Goal: Task Accomplishment & Management: Use online tool/utility

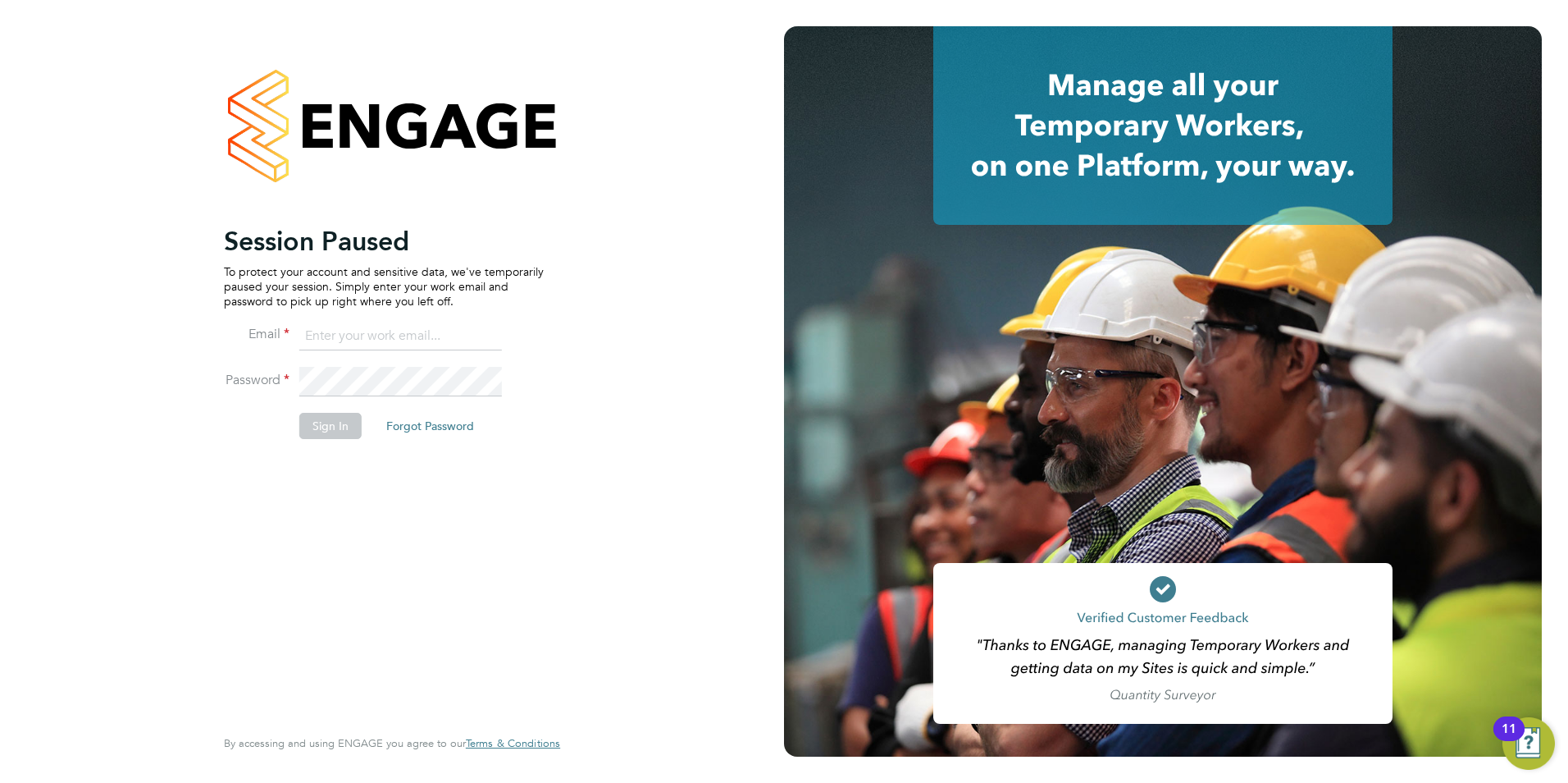
drag, startPoint x: 382, startPoint y: 325, endPoint x: 378, endPoint y: 343, distance: 18.4
click at [382, 325] on input at bounding box center [401, 336] width 202 height 29
type input "daniel.gwynn@prsjobs.com"
click at [343, 428] on button "Sign In" at bounding box center [331, 426] width 62 height 26
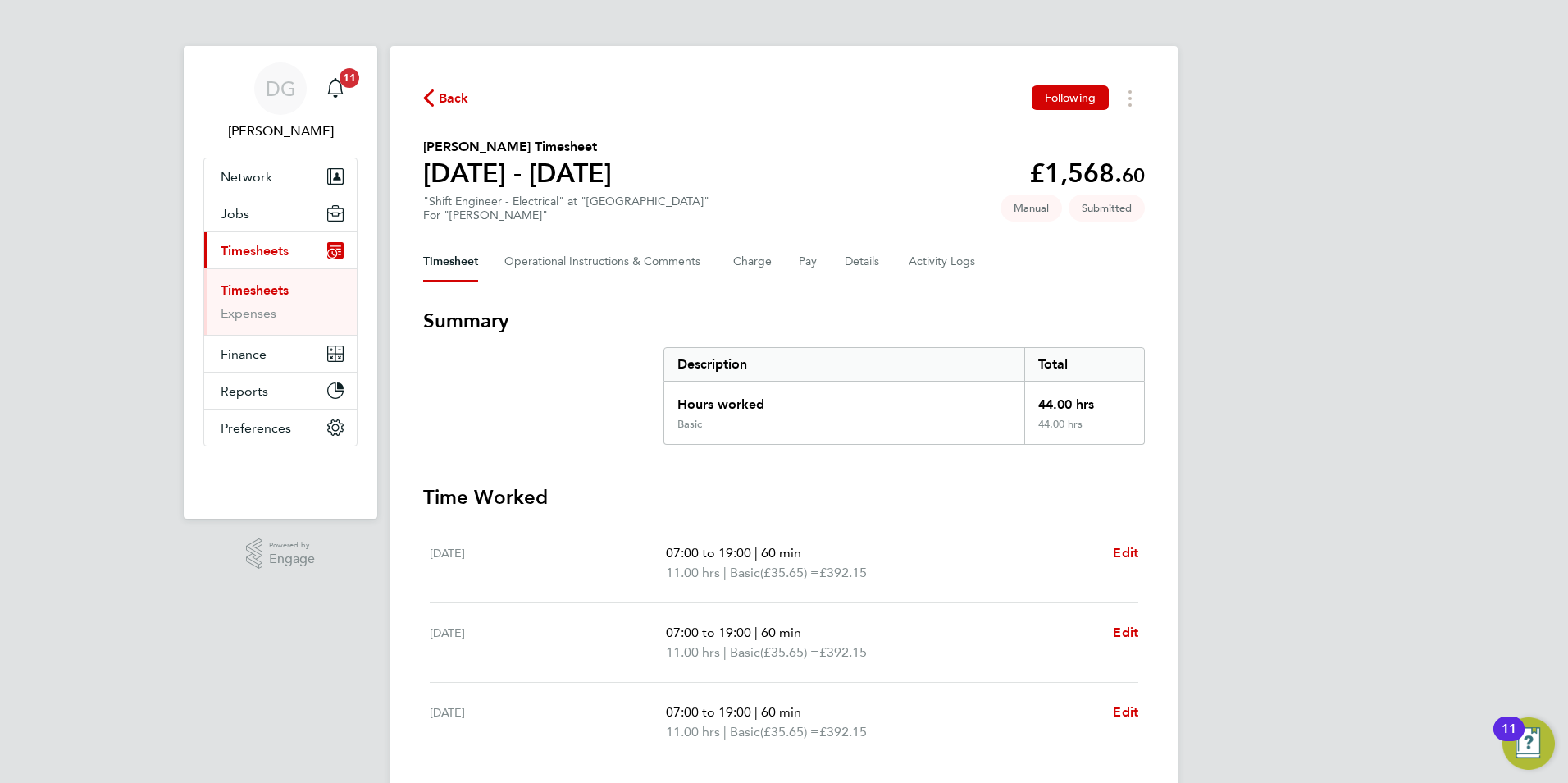
click at [231, 250] on span "Timesheets" at bounding box center [254, 251] width 68 height 15
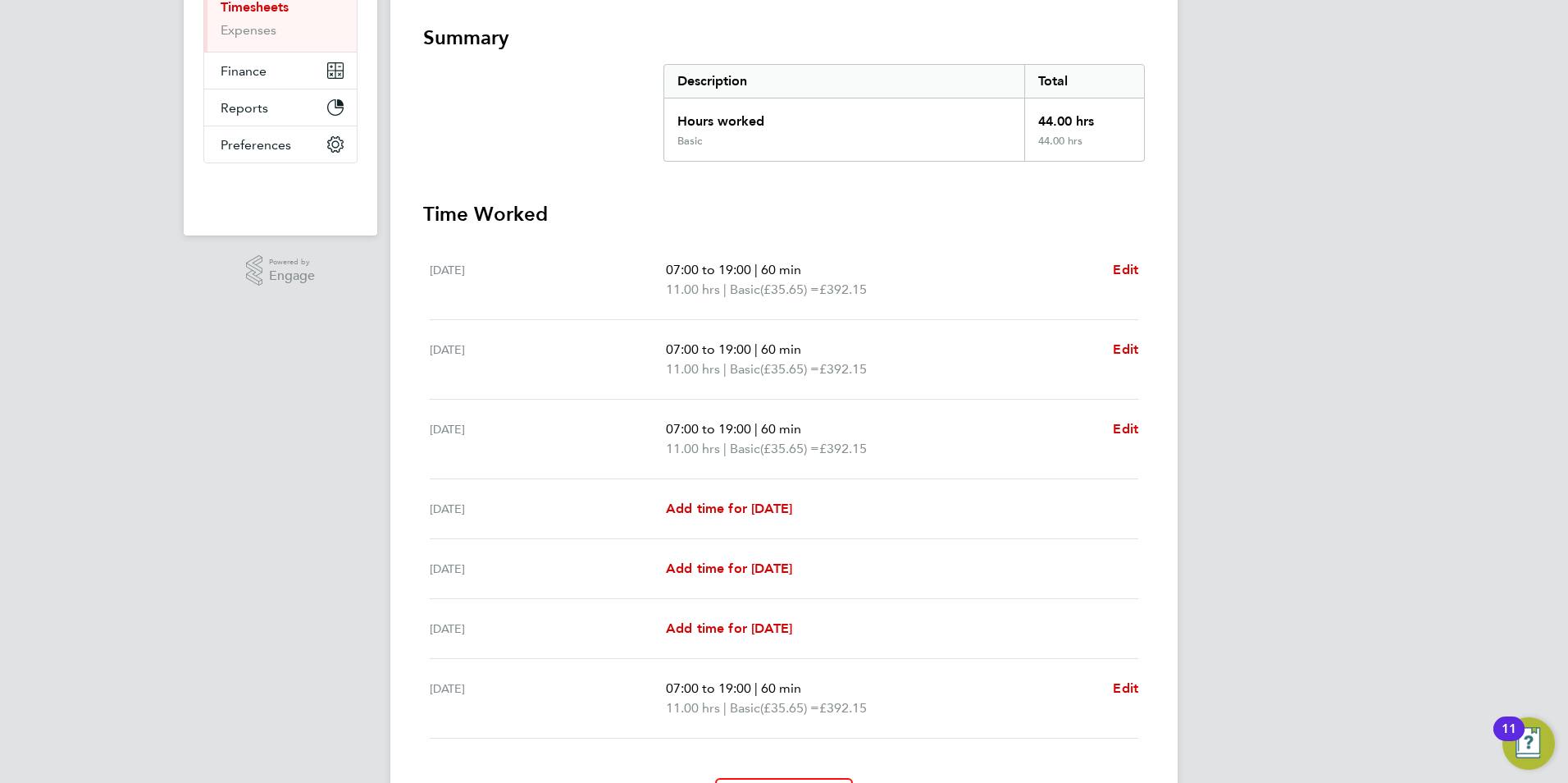
scroll to position [328, 0]
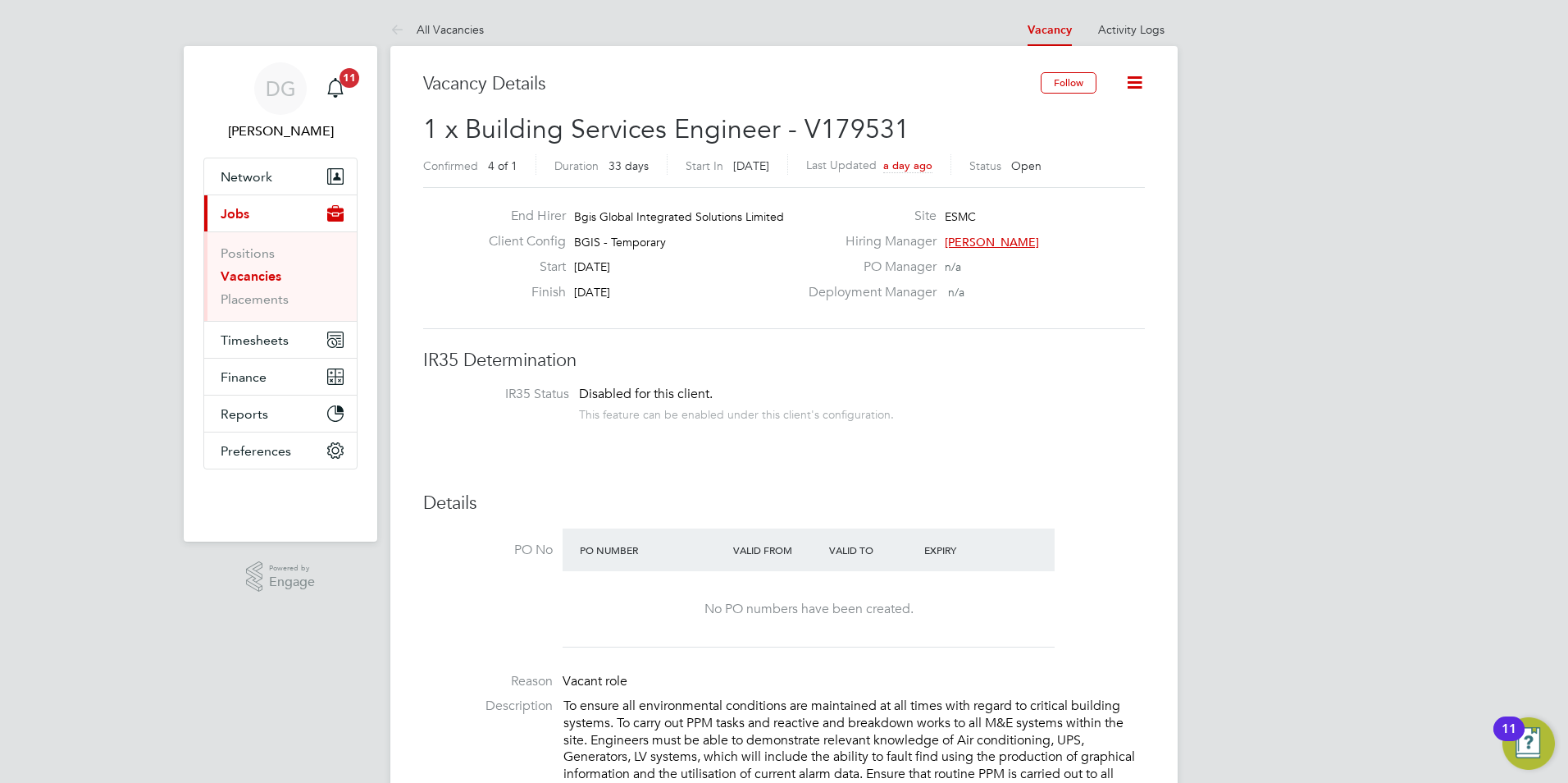
click at [251, 276] on link "Vacancies" at bounding box center [251, 275] width 61 height 15
